Goal: Task Accomplishment & Management: Use online tool/utility

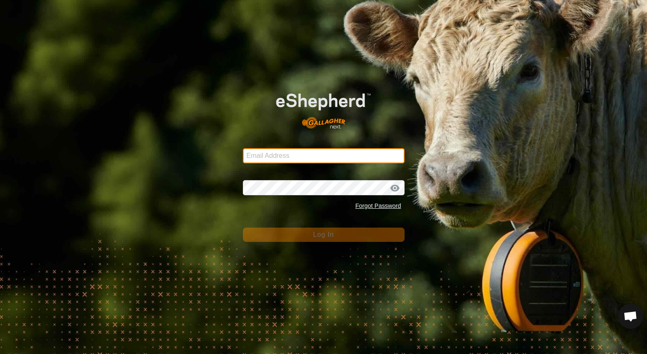
type input "[EMAIL_ADDRESS][DOMAIN_NAME]"
click at [317, 229] on button "Log In" at bounding box center [324, 235] width 162 height 14
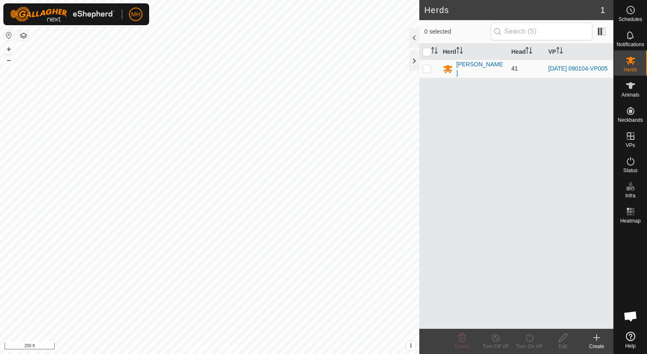
click at [475, 62] on td "[PERSON_NAME]" at bounding box center [474, 69] width 68 height 18
click at [476, 66] on div "[PERSON_NAME]" at bounding box center [480, 69] width 48 height 18
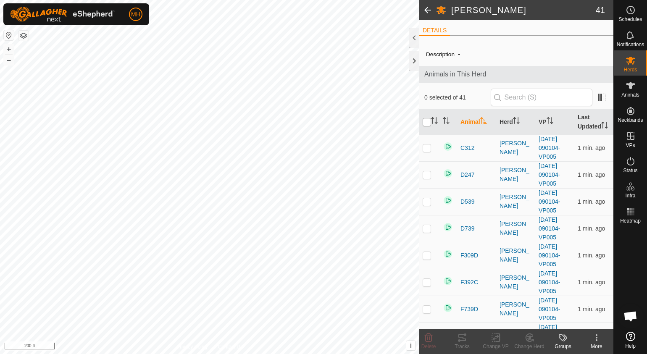
click at [429, 124] on input "checkbox" at bounding box center [427, 122] width 8 height 8
checkbox input "true"
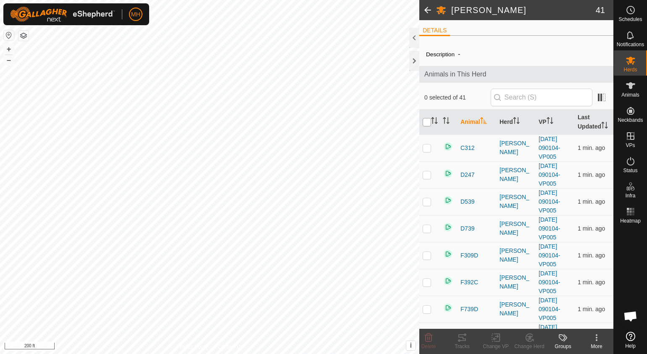
checkbox input "true"
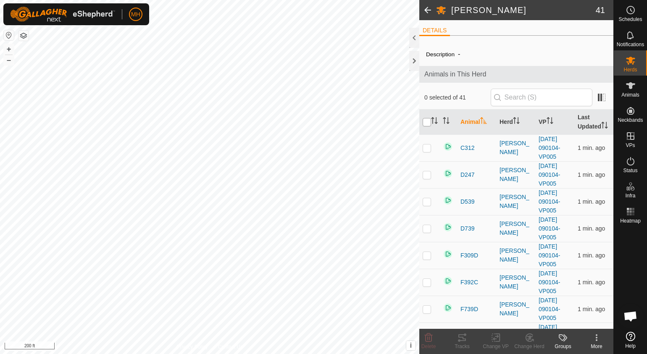
checkbox input "true"
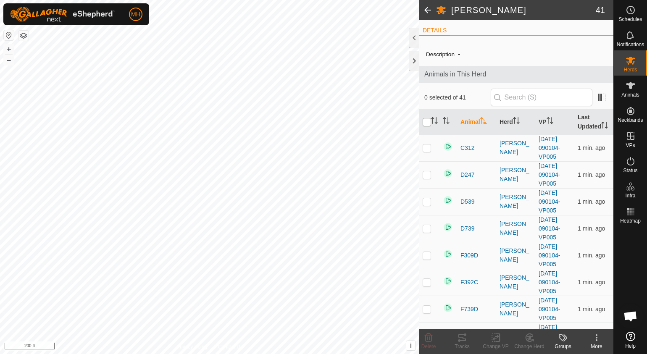
checkbox input "true"
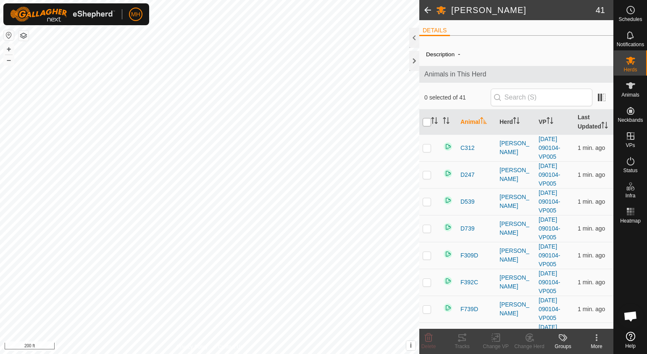
checkbox input "true"
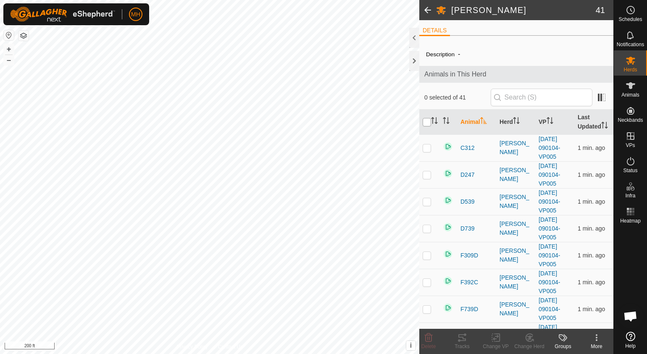
checkbox input "true"
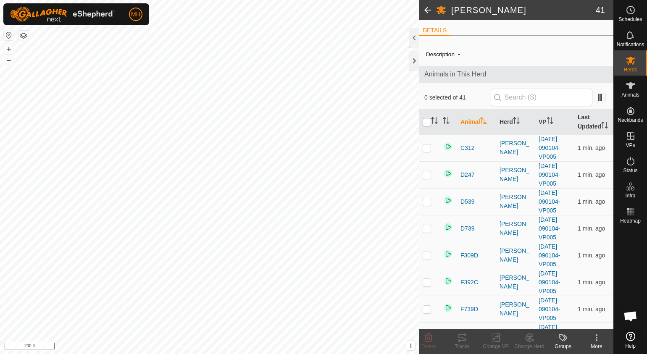
checkbox input "true"
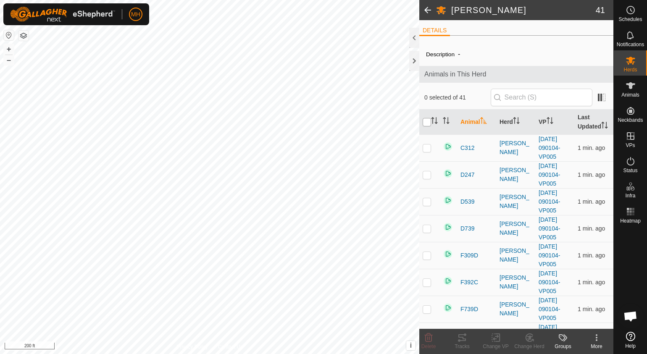
checkbox input "true"
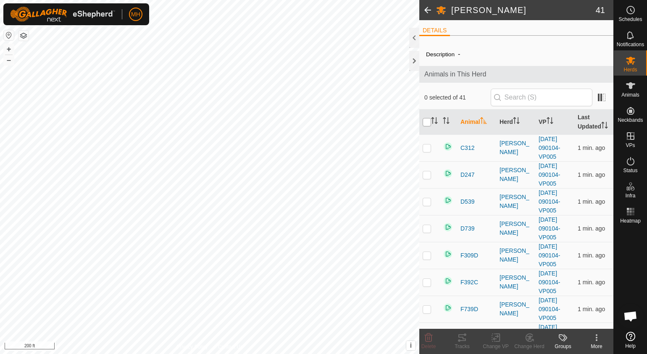
checkbox input "true"
click at [495, 337] on icon at bounding box center [496, 338] width 11 height 10
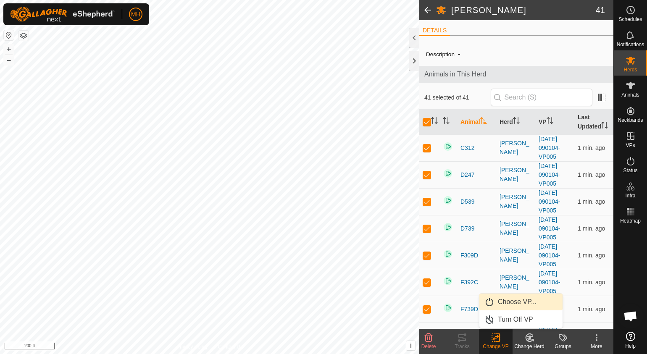
click at [503, 304] on link "Choose VP..." at bounding box center [520, 302] width 83 height 17
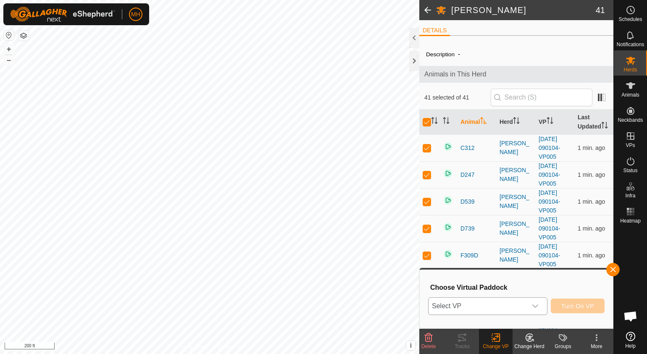
click at [491, 302] on span "Select VP" at bounding box center [478, 306] width 98 height 17
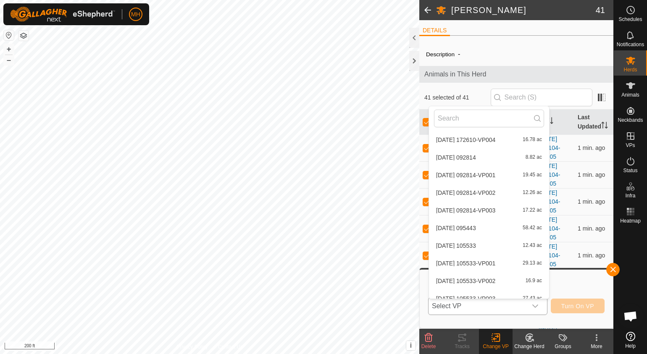
scroll to position [1280, 0]
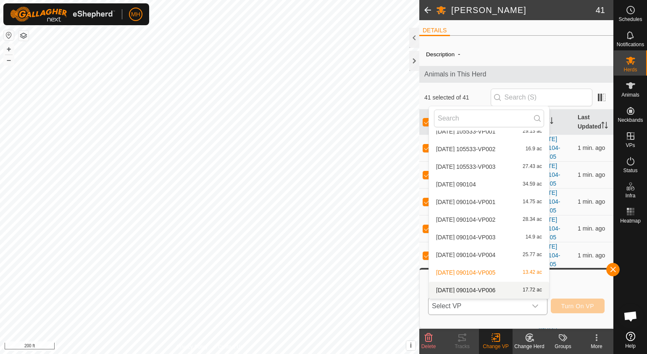
click at [492, 287] on li "[DATE] 090104-VP006 17.72 ac" at bounding box center [489, 290] width 120 height 17
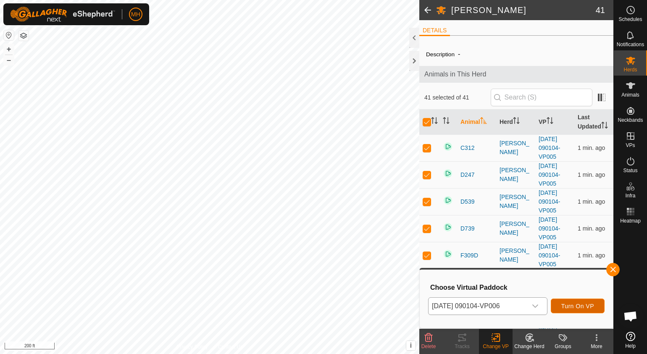
click at [561, 301] on button "Turn On VP" at bounding box center [578, 306] width 54 height 15
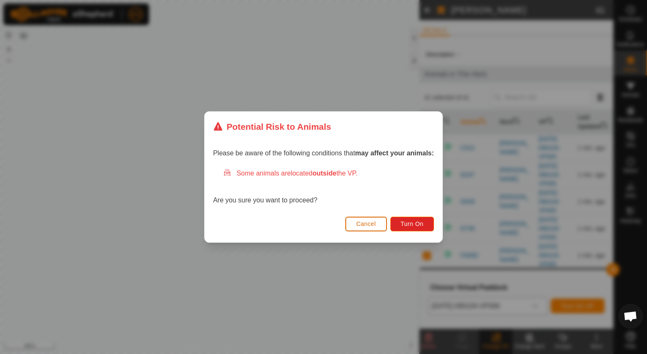
click at [373, 228] on button "Cancel" at bounding box center [366, 224] width 42 height 15
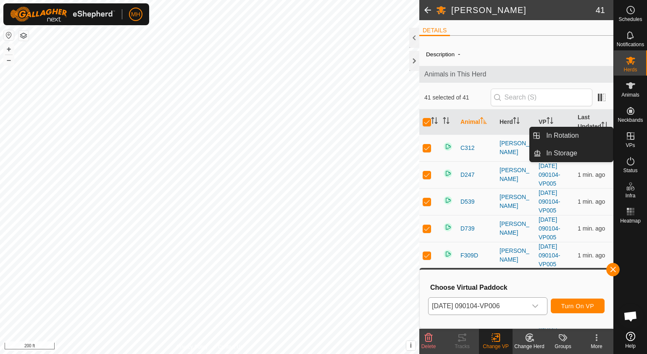
drag, startPoint x: 631, startPoint y: 150, endPoint x: 632, endPoint y: 145, distance: 5.5
click at [632, 145] on span "VPs" at bounding box center [630, 145] width 9 height 5
click at [599, 142] on link "In Rotation" at bounding box center [577, 135] width 72 height 17
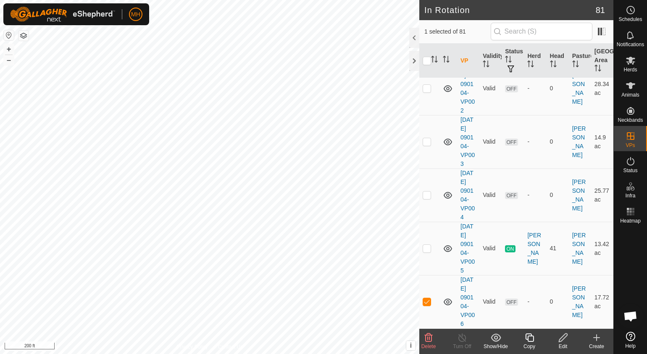
scroll to position [3802, 0]
click at [560, 338] on icon at bounding box center [563, 338] width 11 height 10
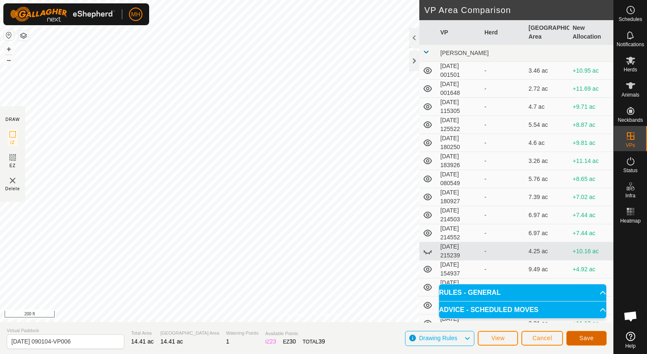
click at [575, 338] on button "Save" at bounding box center [586, 338] width 40 height 15
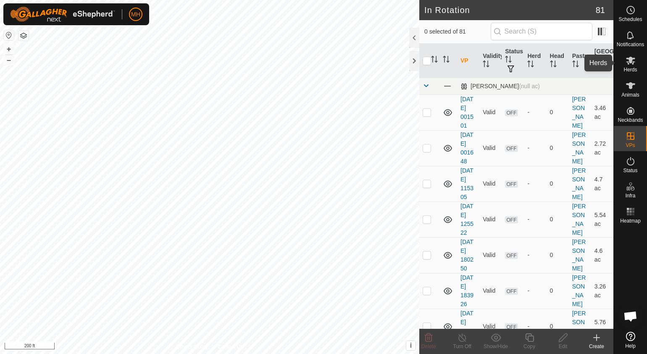
click at [621, 58] on div "Herds" at bounding box center [630, 62] width 33 height 25
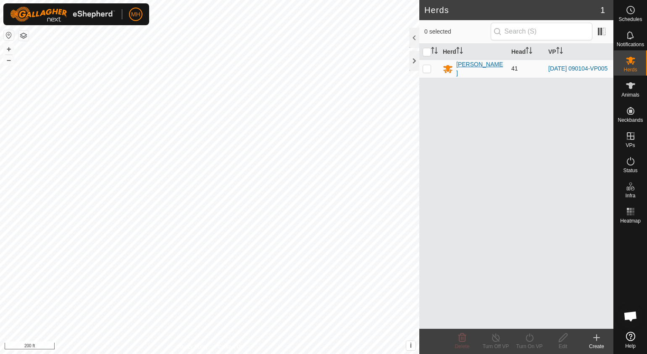
click at [478, 64] on div "[PERSON_NAME]" at bounding box center [480, 69] width 48 height 18
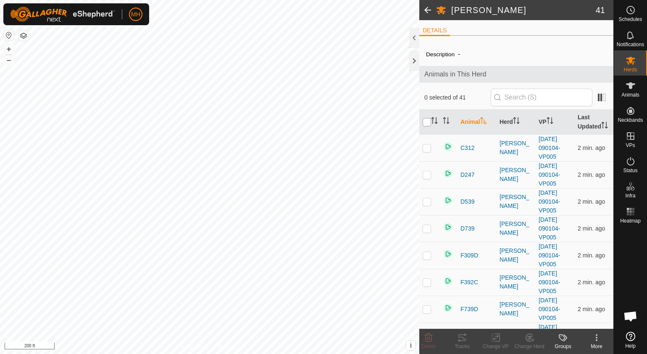
click at [428, 118] on input "checkbox" at bounding box center [427, 122] width 8 height 8
checkbox input "true"
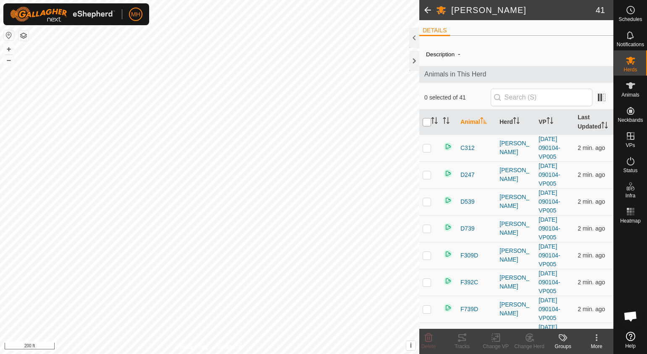
checkbox input "true"
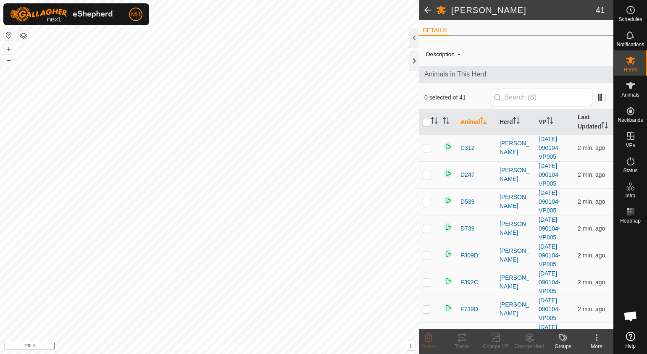
checkbox input "true"
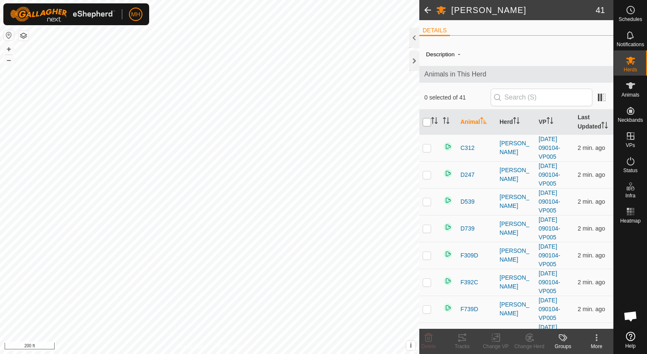
checkbox input "true"
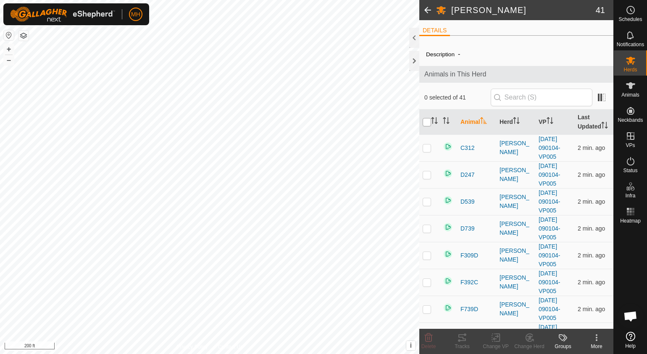
checkbox input "true"
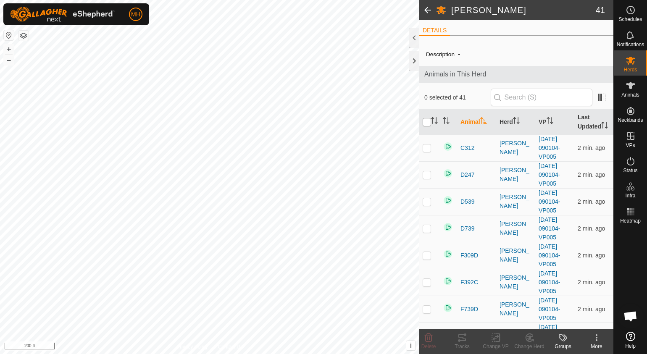
checkbox input "true"
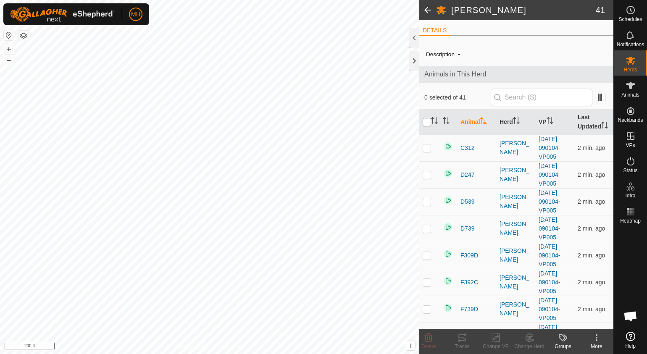
checkbox input "true"
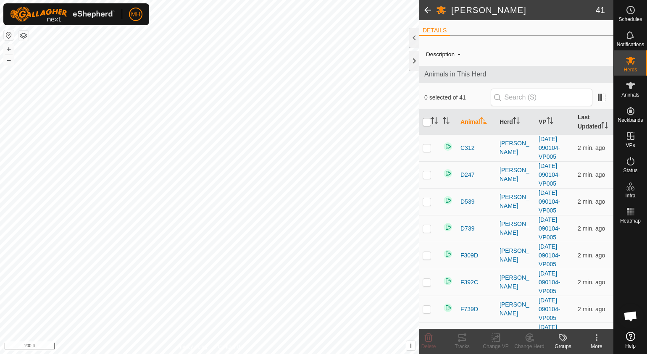
checkbox input "true"
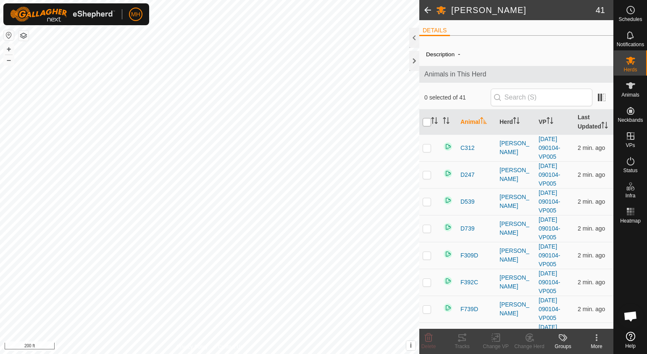
checkbox input "true"
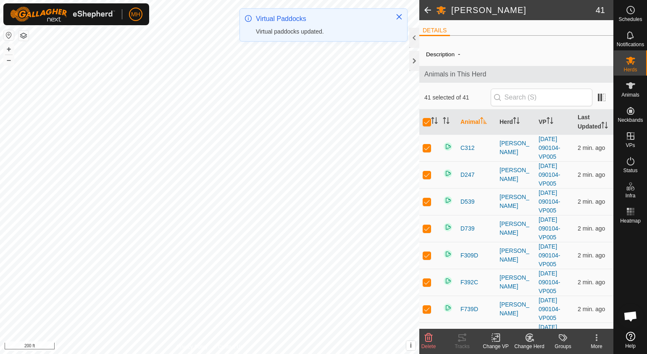
click at [494, 337] on icon at bounding box center [496, 338] width 11 height 10
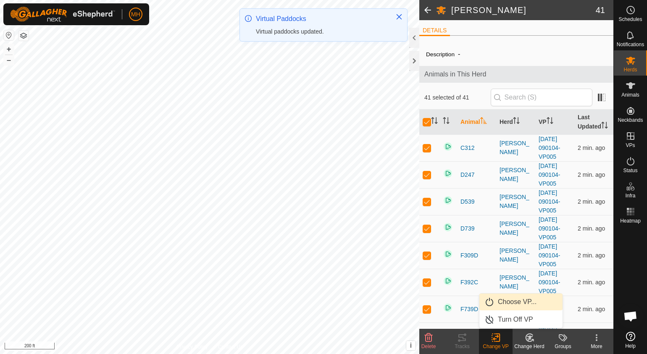
click at [504, 295] on link "Choose VP..." at bounding box center [520, 302] width 83 height 17
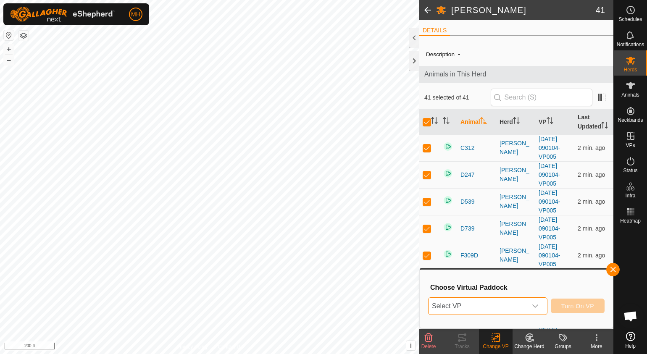
drag, startPoint x: 502, startPoint y: 298, endPoint x: 474, endPoint y: 296, distance: 27.8
click at [474, 296] on div "Choose Virtual Paddock Select VP Turn On VP" at bounding box center [516, 299] width 183 height 48
click at [473, 305] on span "Select VP" at bounding box center [478, 306] width 98 height 17
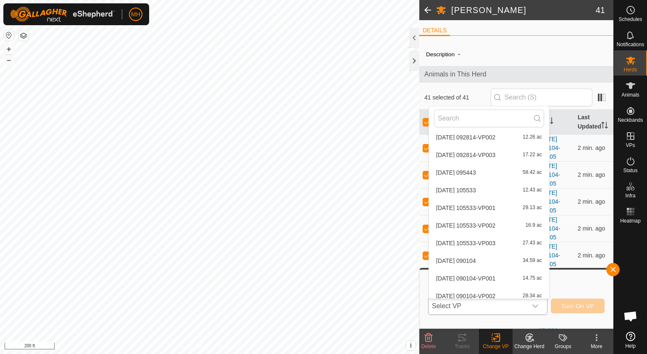
scroll to position [1280, 0]
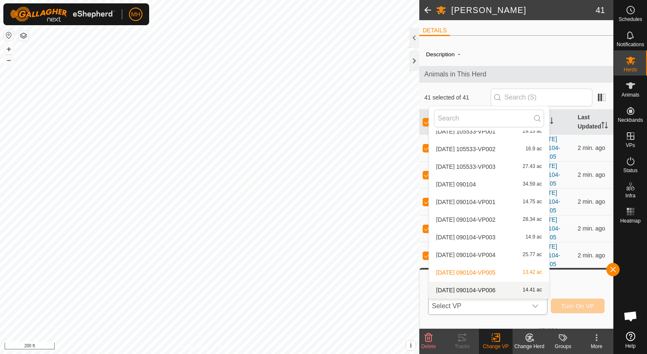
click at [488, 288] on li "[DATE] 090104-VP006 14.41 ac" at bounding box center [489, 290] width 120 height 17
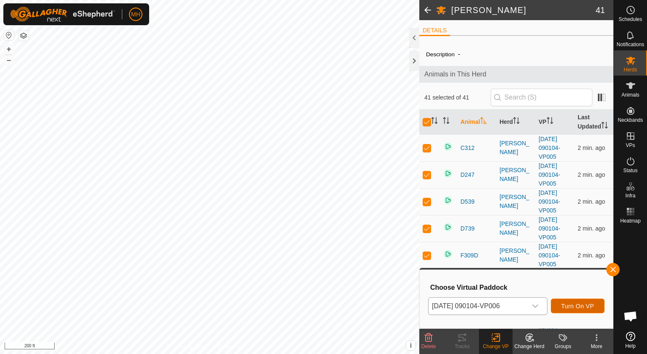
click at [579, 305] on span "Turn On VP" at bounding box center [577, 306] width 33 height 7
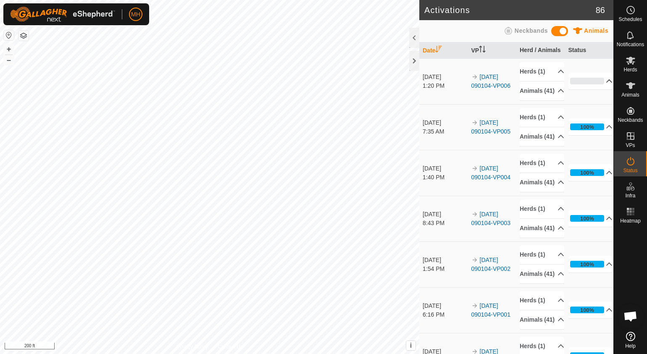
click at [589, 82] on p-accordion-header "0%" at bounding box center [591, 81] width 45 height 17
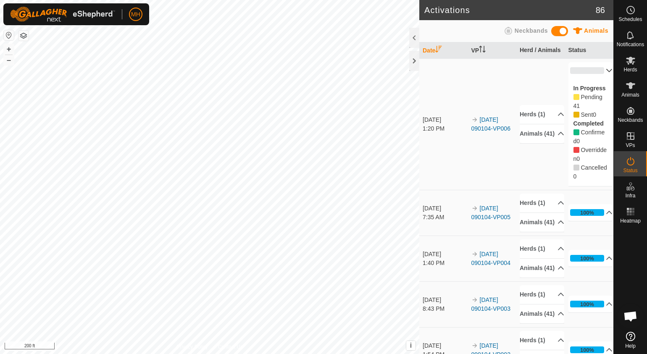
click at [589, 76] on p-accordion-header "0%" at bounding box center [591, 70] width 45 height 17
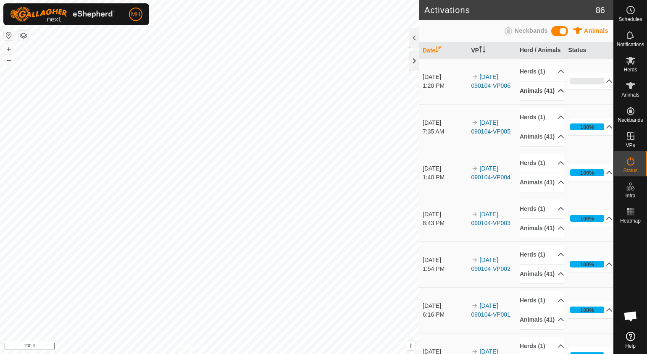
click at [551, 94] on p-accordion-header "Animals (41)" at bounding box center [542, 91] width 45 height 19
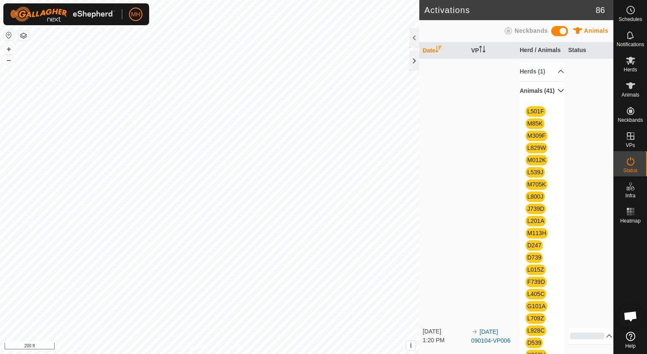
click at [558, 94] on icon at bounding box center [561, 90] width 7 height 7
